Goal: Task Accomplishment & Management: Complete application form

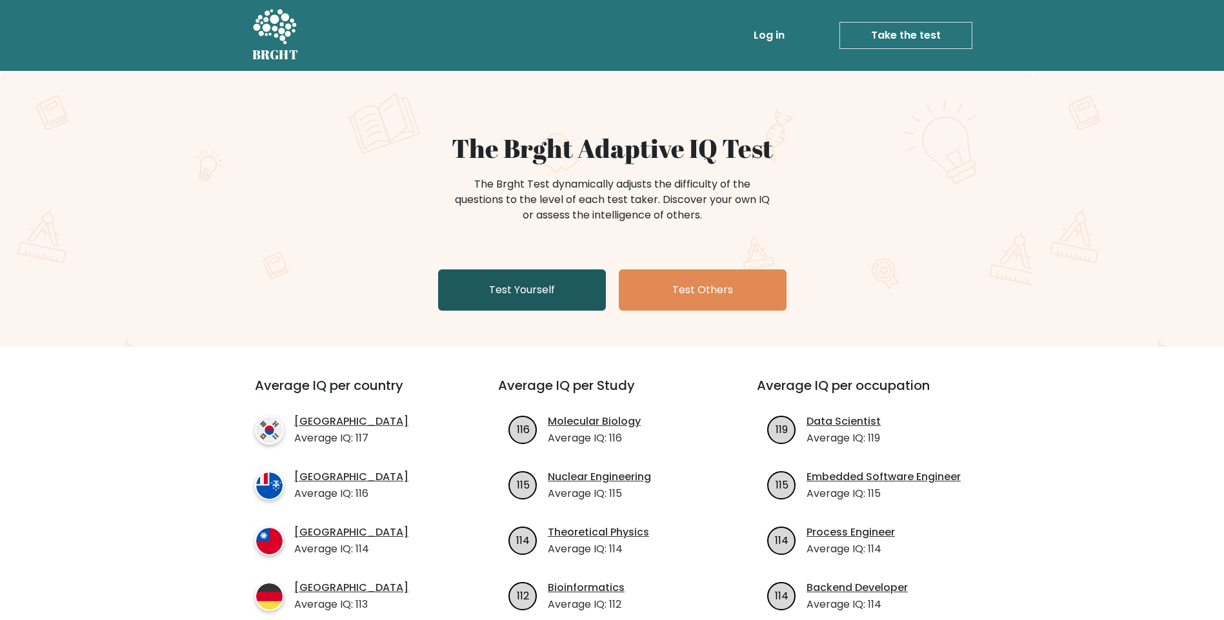
click at [527, 284] on link "Test Yourself" at bounding box center [522, 290] width 168 height 41
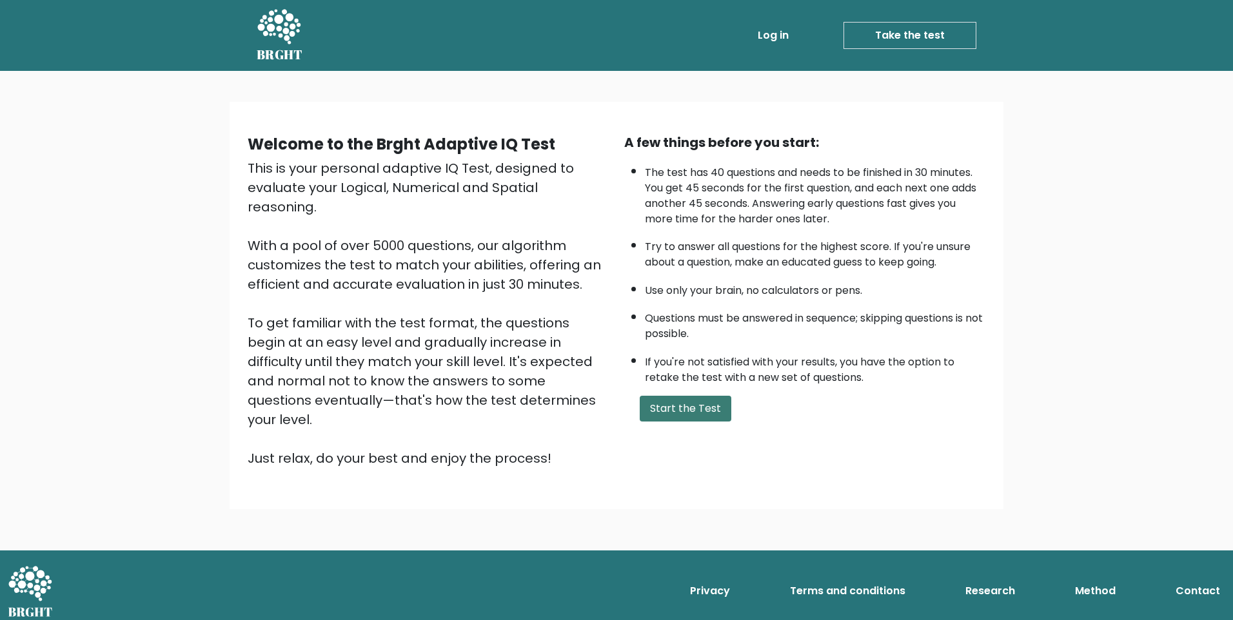
click at [696, 411] on button "Start the Test" at bounding box center [686, 409] width 92 height 26
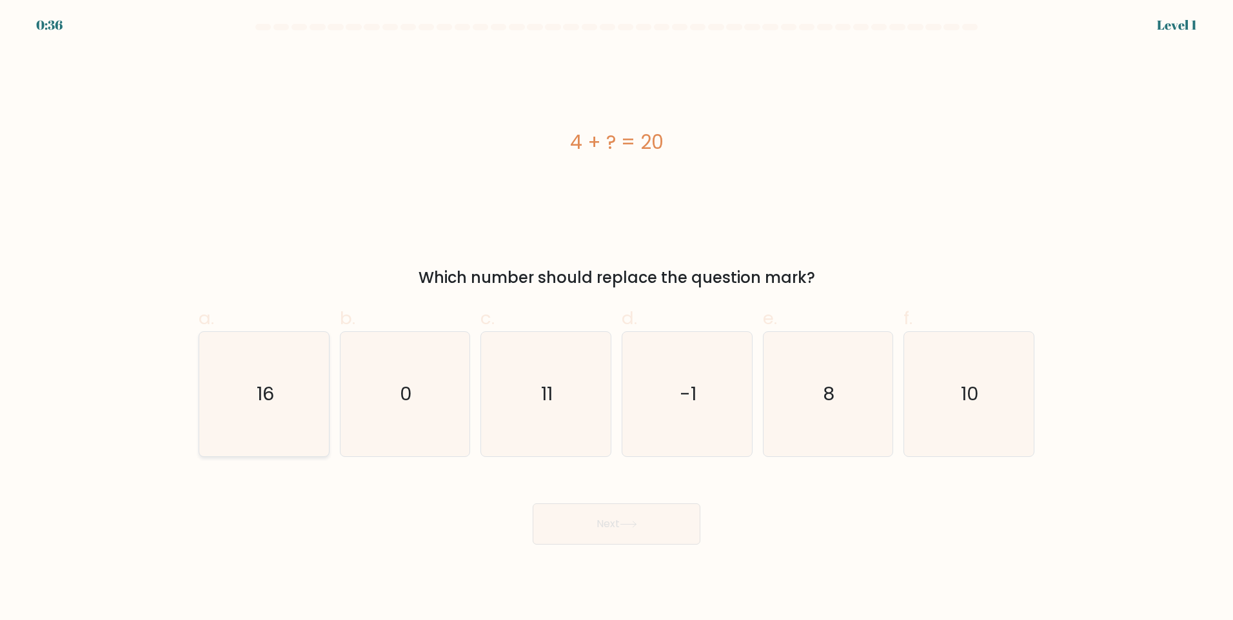
click at [289, 397] on icon "16" at bounding box center [264, 394] width 124 height 124
click at [617, 319] on input "a. 16" at bounding box center [617, 314] width 1 height 8
radio input "true"
click at [631, 522] on icon at bounding box center [628, 524] width 17 height 7
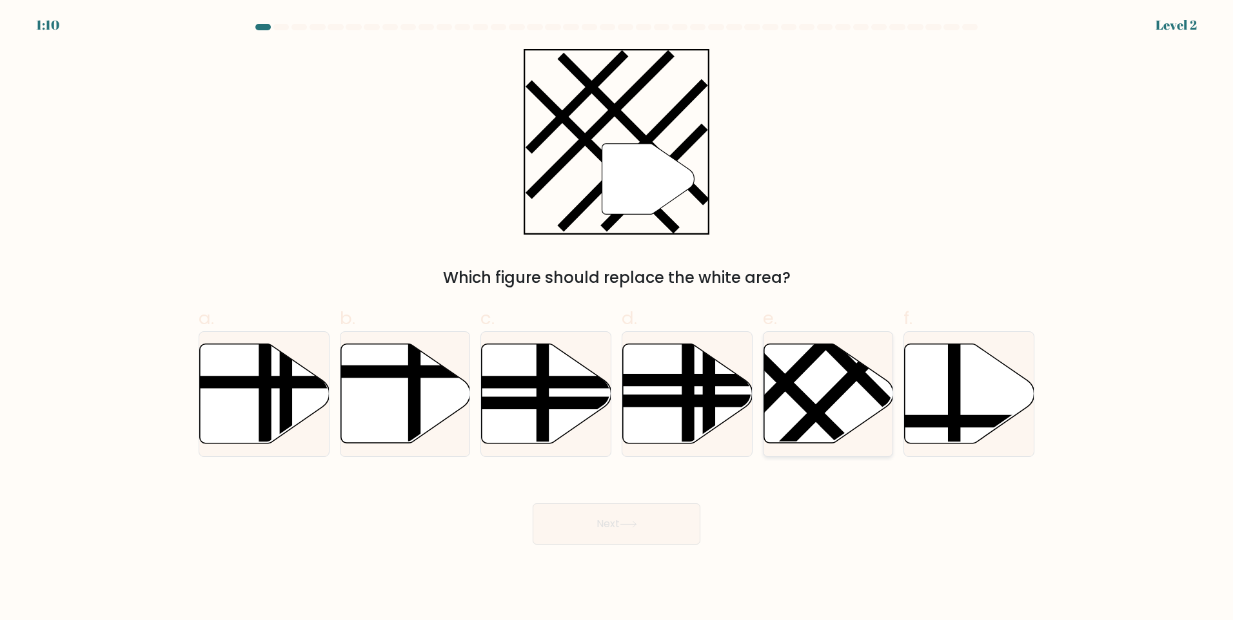
click at [829, 403] on line at bounding box center [837, 392] width 142 height 143
click at [617, 319] on input "e." at bounding box center [617, 314] width 1 height 8
radio input "true"
click at [626, 530] on button "Next" at bounding box center [617, 524] width 168 height 41
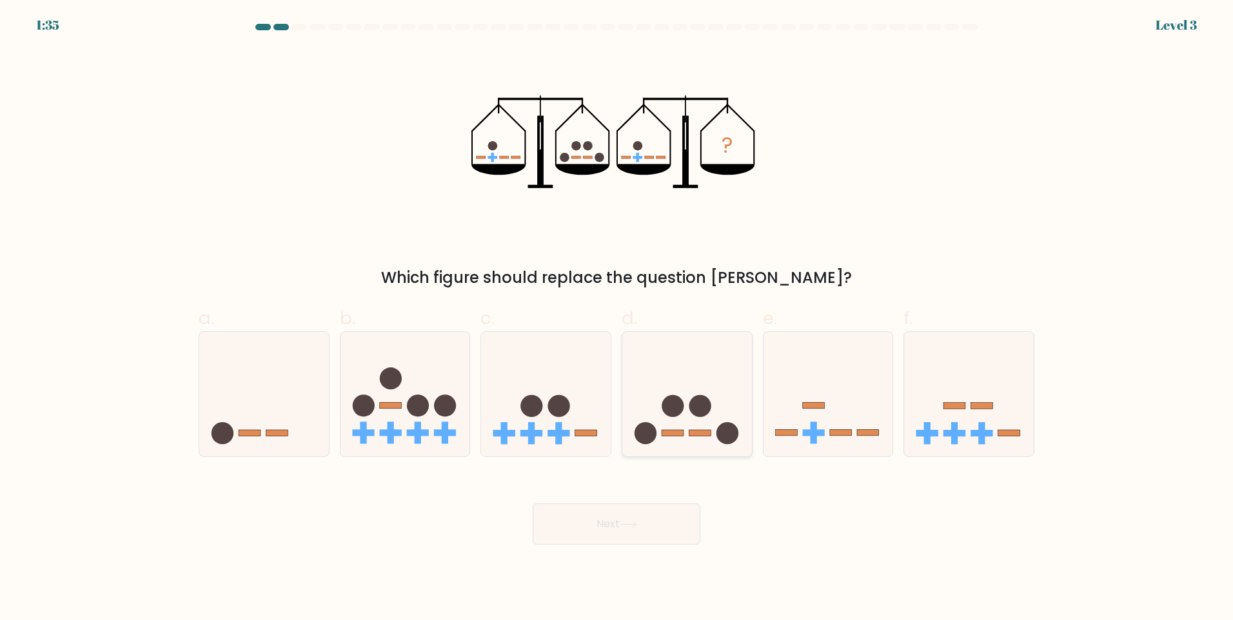
click at [709, 426] on icon at bounding box center [687, 394] width 130 height 107
click at [617, 319] on input "d." at bounding box center [617, 314] width 1 height 8
radio input "true"
click at [654, 522] on button "Next" at bounding box center [617, 524] width 168 height 41
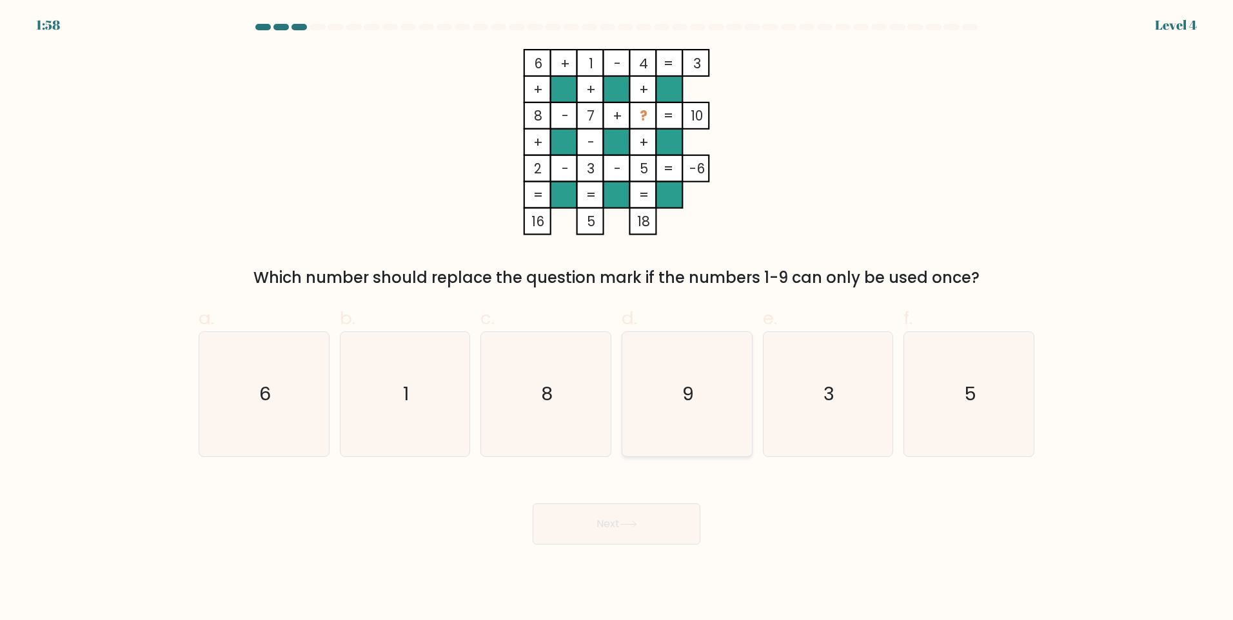
click at [702, 391] on icon "9" at bounding box center [687, 394] width 124 height 124
click at [617, 319] on input "d. 9" at bounding box center [617, 314] width 1 height 8
radio input "true"
click at [645, 529] on button "Next" at bounding box center [617, 524] width 168 height 41
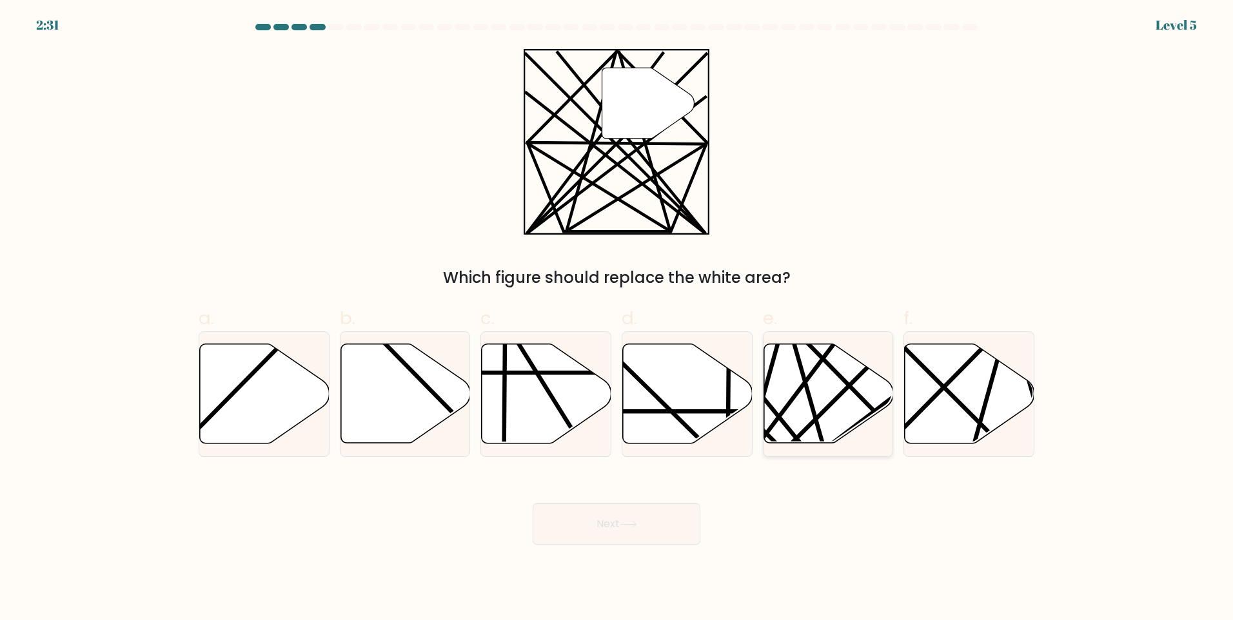
click at [820, 401] on icon at bounding box center [829, 393] width 130 height 99
click at [617, 319] on input "e." at bounding box center [617, 314] width 1 height 8
radio input "true"
drag, startPoint x: 627, startPoint y: 520, endPoint x: 634, endPoint y: 525, distance: 8.8
click at [627, 522] on button "Next" at bounding box center [617, 524] width 168 height 41
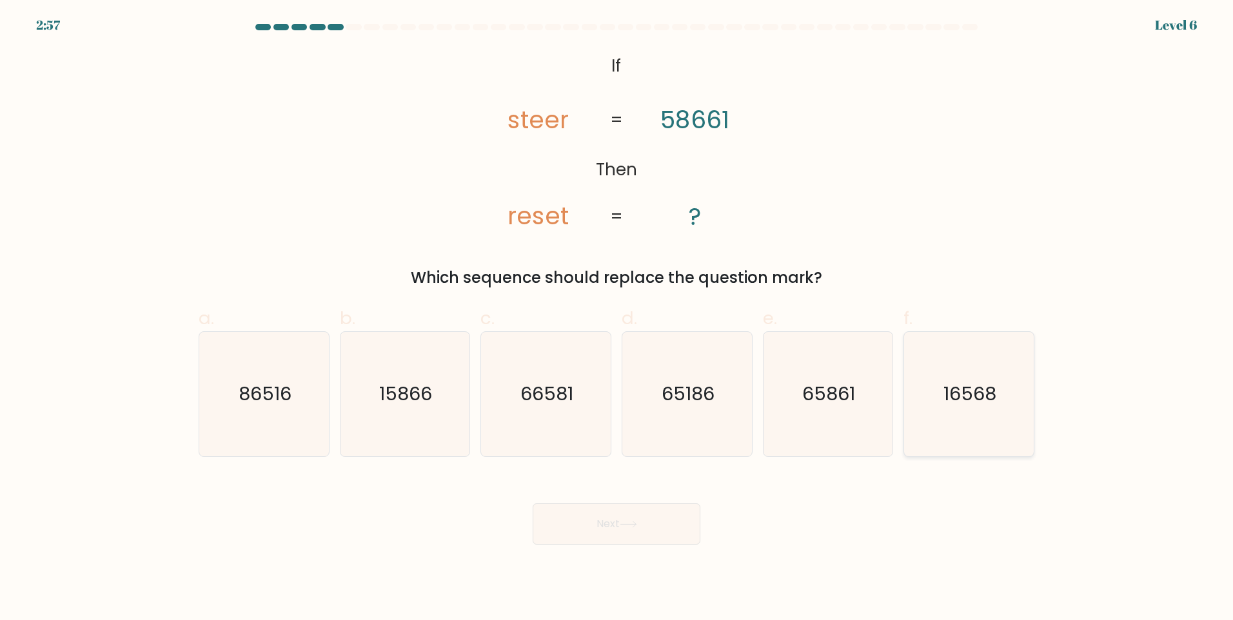
click at [987, 397] on text "16568" at bounding box center [970, 394] width 53 height 26
click at [617, 319] on input "f. 16568" at bounding box center [617, 314] width 1 height 8
radio input "true"
click at [635, 520] on button "Next" at bounding box center [617, 524] width 168 height 41
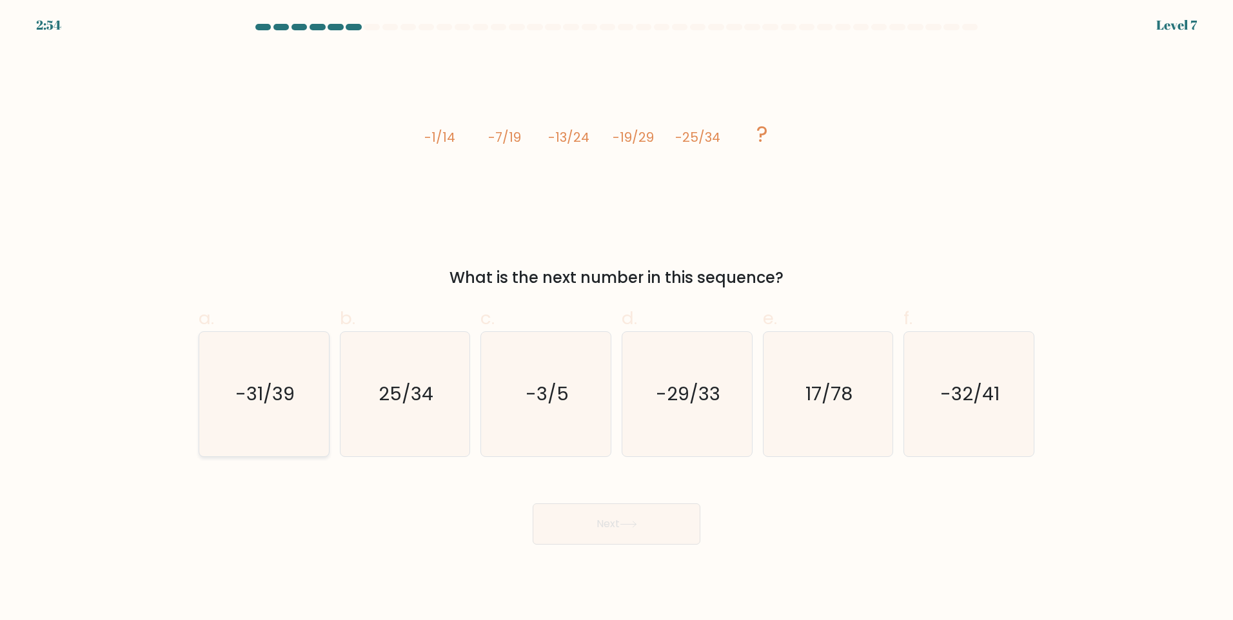
click at [283, 399] on text "-31/39" at bounding box center [264, 394] width 59 height 26
click at [617, 319] on input "a. -31/39" at bounding box center [617, 314] width 1 height 8
radio input "true"
click at [617, 521] on button "Next" at bounding box center [617, 524] width 168 height 41
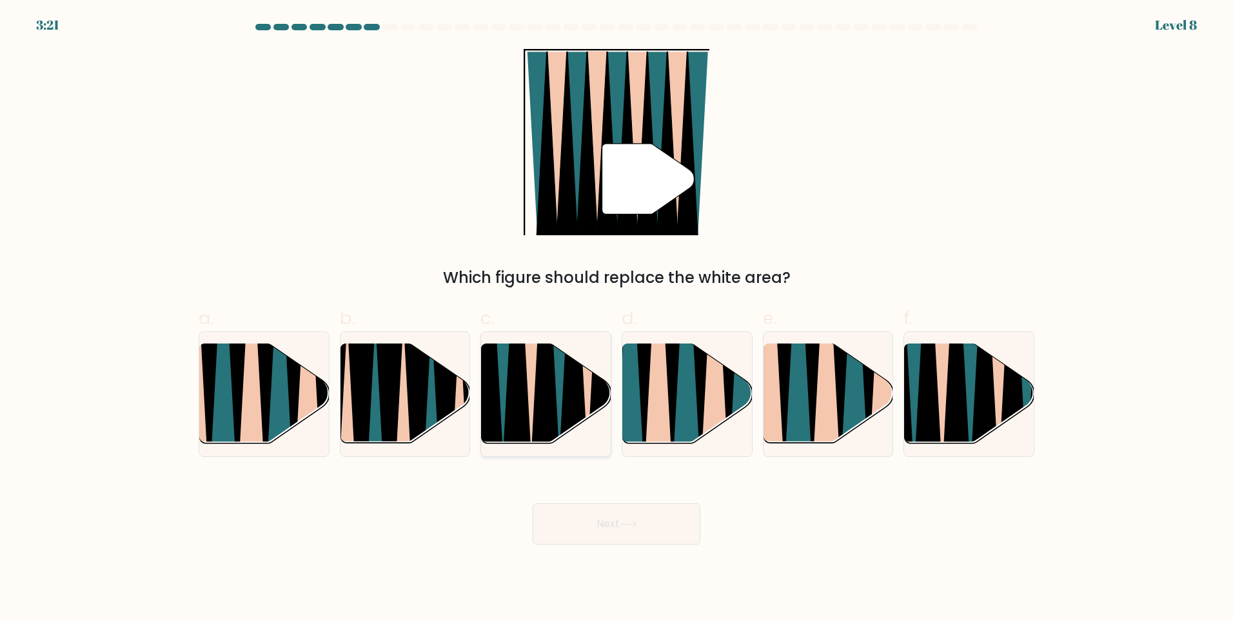
click at [546, 402] on icon at bounding box center [545, 344] width 29 height 259
click at [617, 319] on input "c." at bounding box center [617, 314] width 1 height 8
radio input "true"
drag, startPoint x: 631, startPoint y: 526, endPoint x: 640, endPoint y: 531, distance: 10.4
click at [633, 526] on icon at bounding box center [628, 524] width 17 height 7
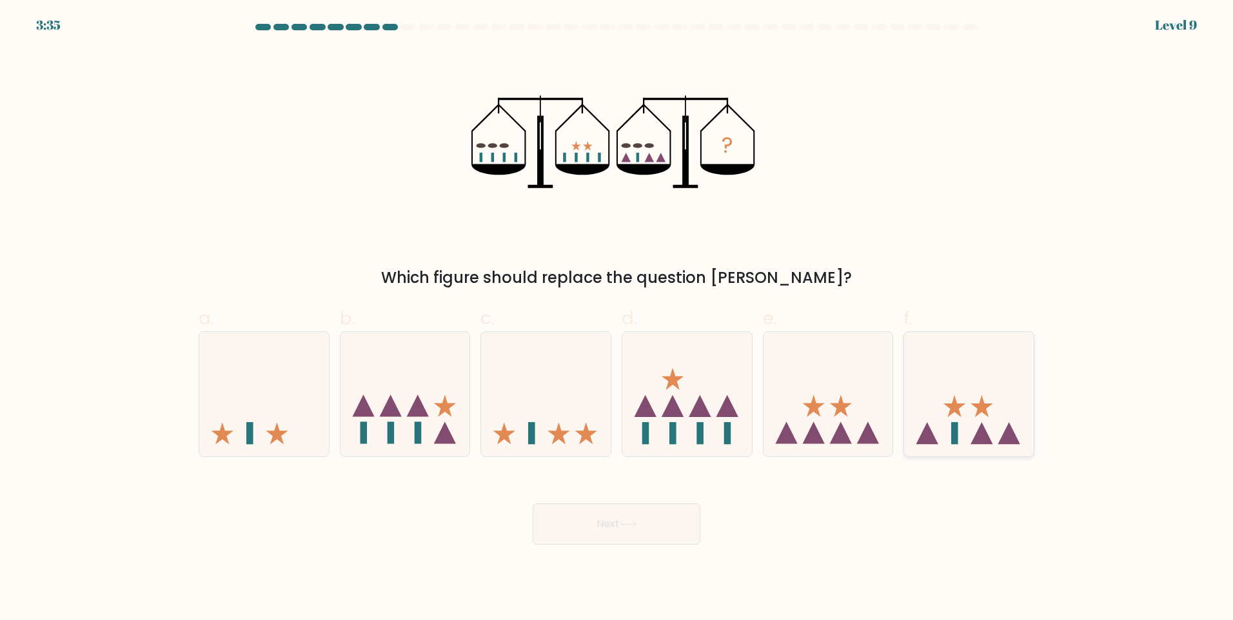
click at [1006, 428] on icon at bounding box center [969, 394] width 130 height 107
click at [617, 319] on input "f." at bounding box center [617, 314] width 1 height 8
radio input "true"
click at [636, 533] on button "Next" at bounding box center [617, 524] width 168 height 41
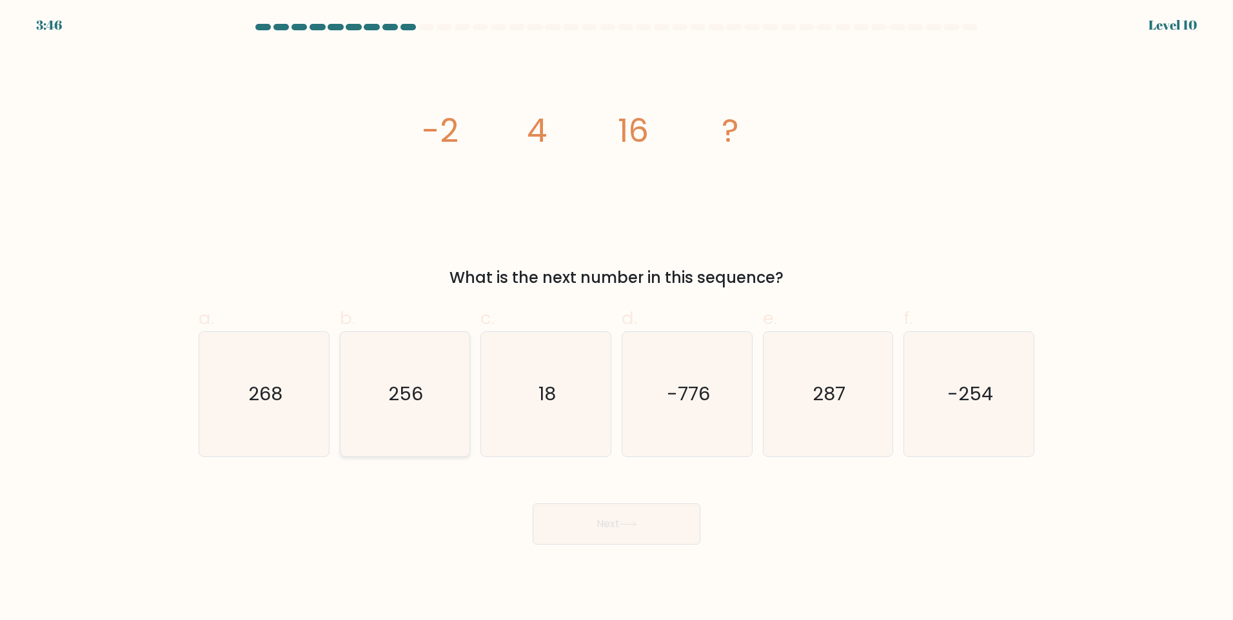
click at [412, 401] on text "256" at bounding box center [406, 394] width 35 height 26
click at [617, 319] on input "b. 256" at bounding box center [617, 314] width 1 height 8
radio input "true"
click at [666, 527] on button "Next" at bounding box center [617, 524] width 168 height 41
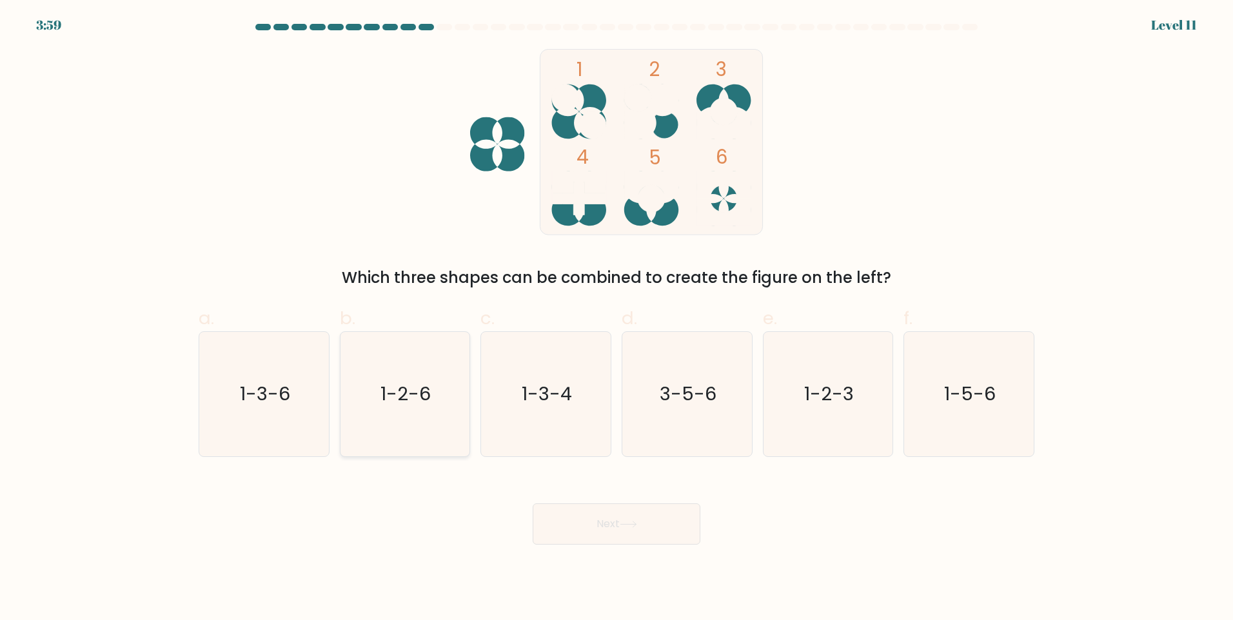
drag, startPoint x: 272, startPoint y: 406, endPoint x: 440, endPoint y: 433, distance: 170.4
click at [273, 406] on text "1-3-6" at bounding box center [265, 394] width 50 height 26
click at [617, 319] on input "a. 1-3-6" at bounding box center [617, 314] width 1 height 8
radio input "true"
click at [638, 518] on button "Next" at bounding box center [617, 524] width 168 height 41
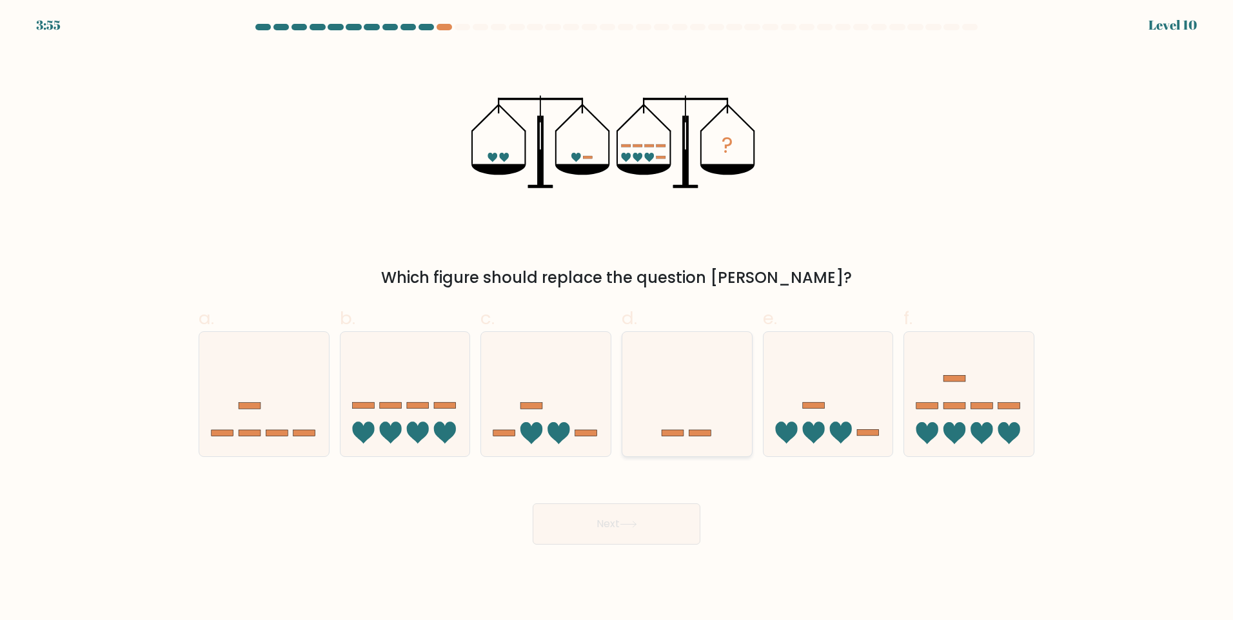
drag, startPoint x: 586, startPoint y: 401, endPoint x: 677, endPoint y: 443, distance: 100.1
click at [588, 401] on icon at bounding box center [546, 394] width 130 height 107
click at [617, 319] on input "c." at bounding box center [617, 314] width 1 height 8
radio input "true"
click at [683, 528] on button "Next" at bounding box center [617, 524] width 168 height 41
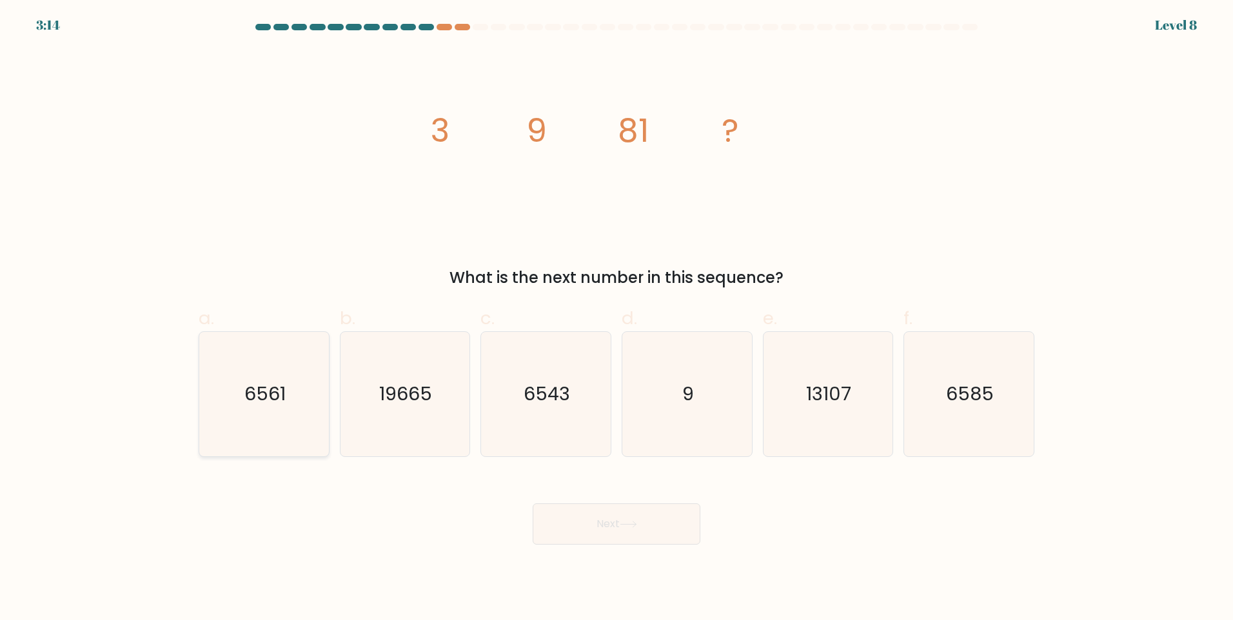
click at [255, 390] on text "6561" at bounding box center [264, 394] width 41 height 26
click at [617, 319] on input "a. 6561" at bounding box center [617, 314] width 1 height 8
radio input "true"
click at [662, 526] on button "Next" at bounding box center [617, 524] width 168 height 41
click at [443, 28] on div at bounding box center [444, 27] width 15 height 6
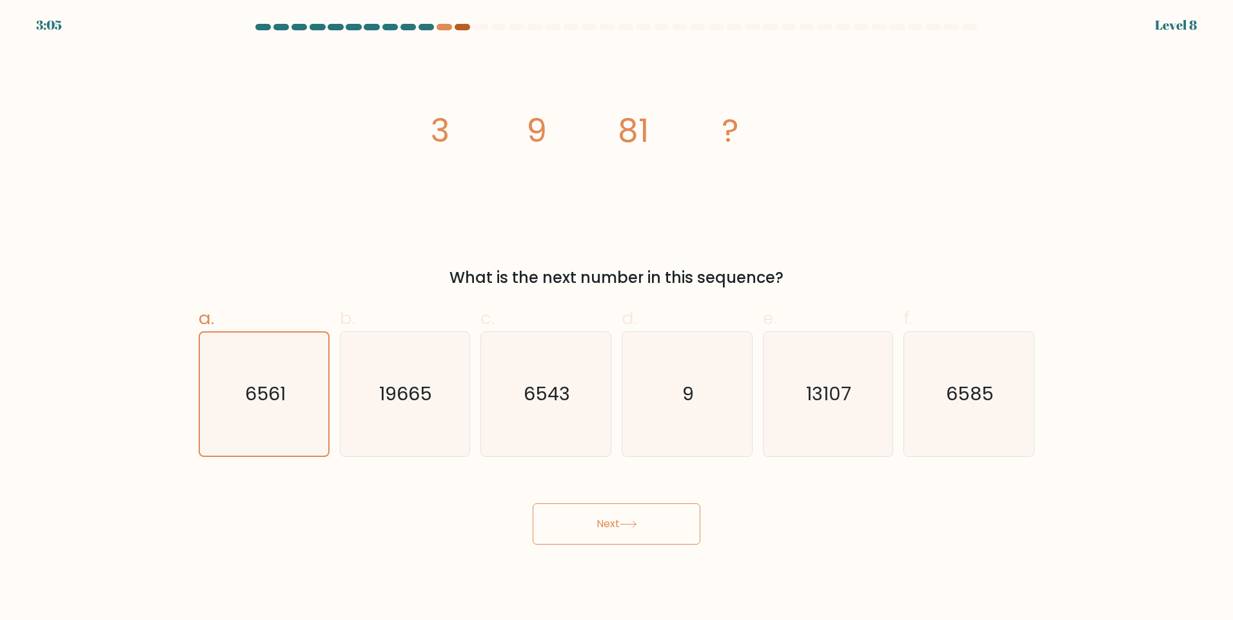
click at [462, 28] on div at bounding box center [462, 27] width 15 height 6
click at [625, 521] on icon at bounding box center [628, 524] width 17 height 7
click at [278, 403] on text "6561" at bounding box center [265, 394] width 41 height 26
click at [617, 319] on input "a. 6561" at bounding box center [617, 314] width 1 height 8
click at [617, 526] on button "Next" at bounding box center [617, 524] width 168 height 41
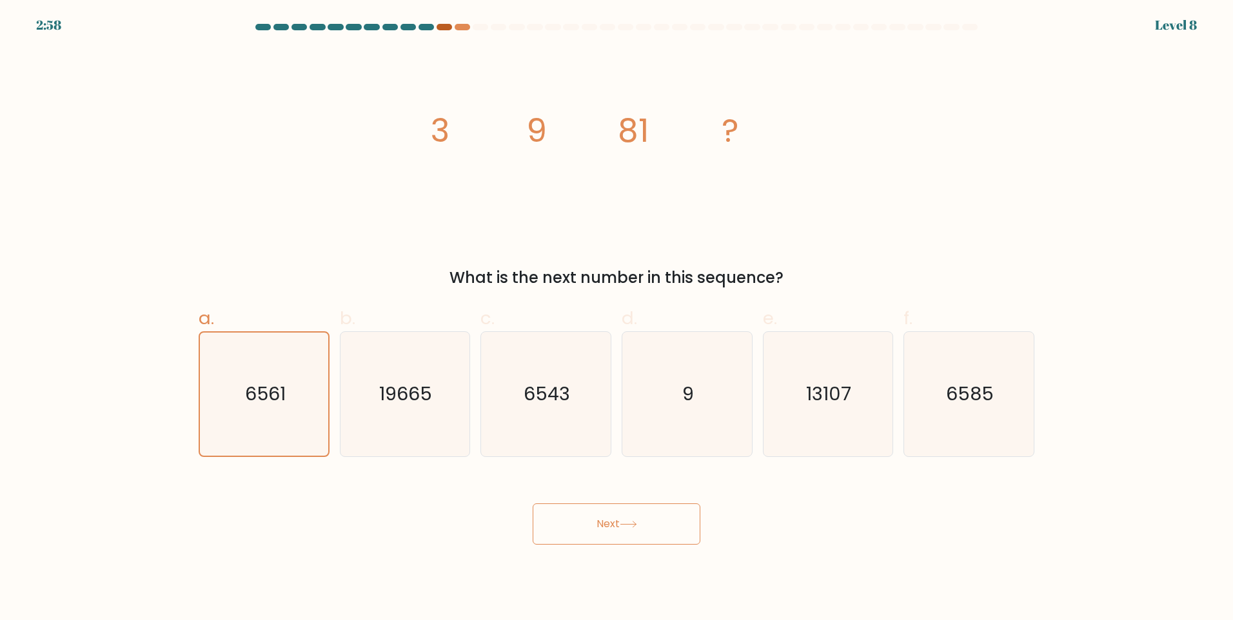
click at [445, 28] on div at bounding box center [444, 27] width 15 height 6
click at [470, 28] on at bounding box center [616, 27] width 725 height 6
click at [448, 384] on icon "19665" at bounding box center [404, 394] width 124 height 124
click at [617, 319] on input "b. 19665" at bounding box center [617, 314] width 1 height 8
radio input "true"
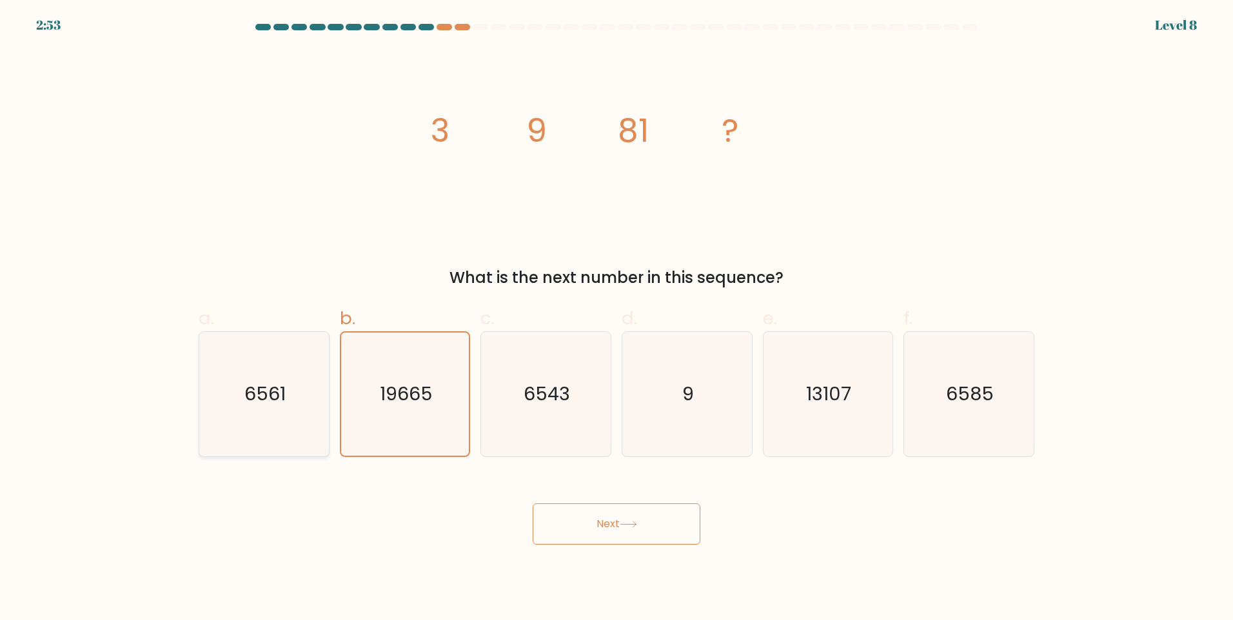
click at [281, 368] on icon "6561" at bounding box center [264, 394] width 124 height 124
click at [617, 319] on input "a. 6561" at bounding box center [617, 314] width 1 height 8
radio input "true"
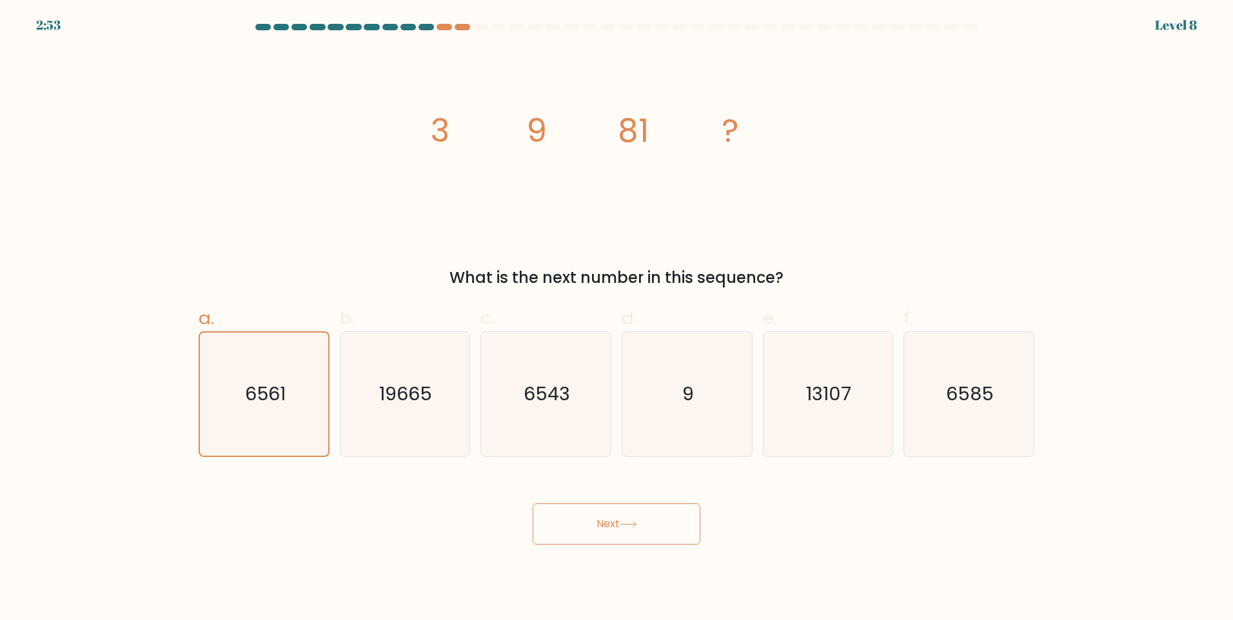
click at [600, 524] on button "Next" at bounding box center [617, 524] width 168 height 41
click at [448, 27] on div at bounding box center [444, 27] width 15 height 6
click at [622, 514] on button "Next" at bounding box center [617, 524] width 168 height 41
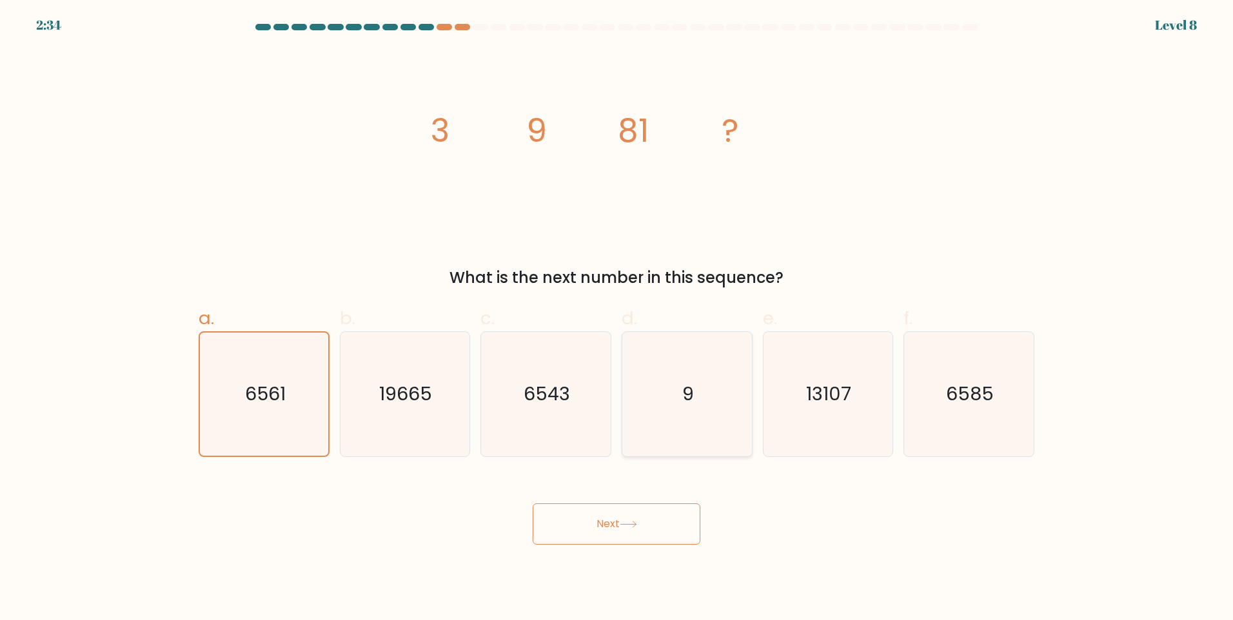
click at [691, 415] on icon "9" at bounding box center [687, 394] width 124 height 124
click at [617, 319] on input "d. 9" at bounding box center [617, 314] width 1 height 8
radio input "true"
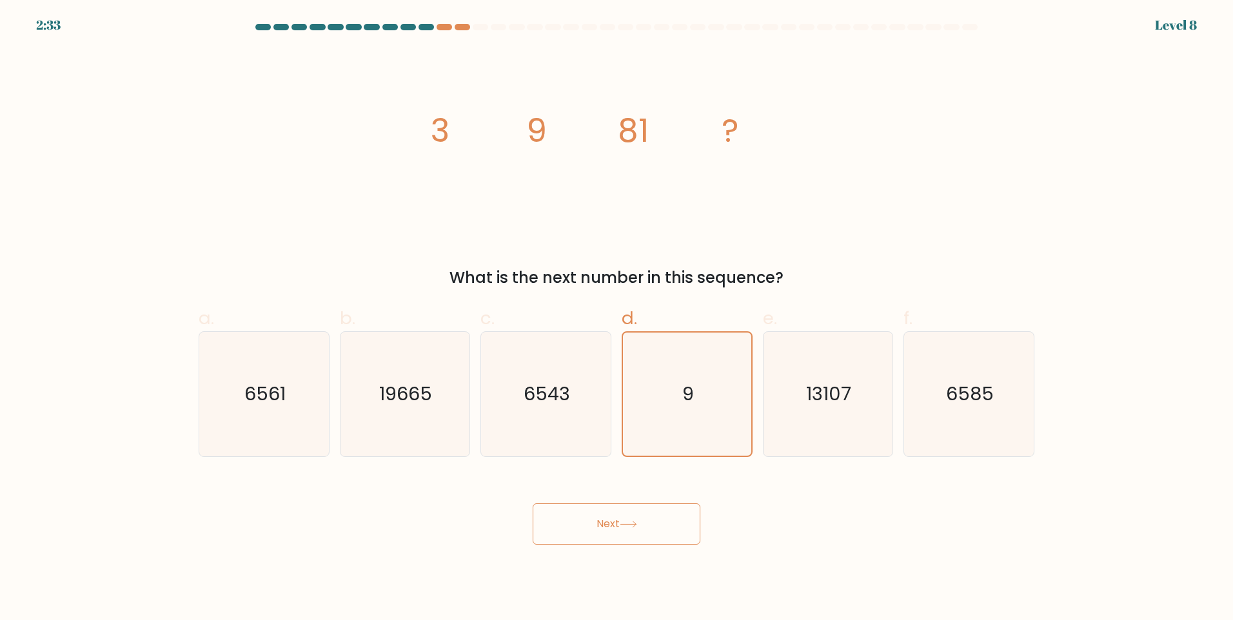
click at [662, 532] on button "Next" at bounding box center [617, 524] width 168 height 41
click at [284, 427] on icon "6561" at bounding box center [264, 394] width 124 height 124
click at [617, 319] on input "a. 6561" at bounding box center [617, 314] width 1 height 8
radio input "true"
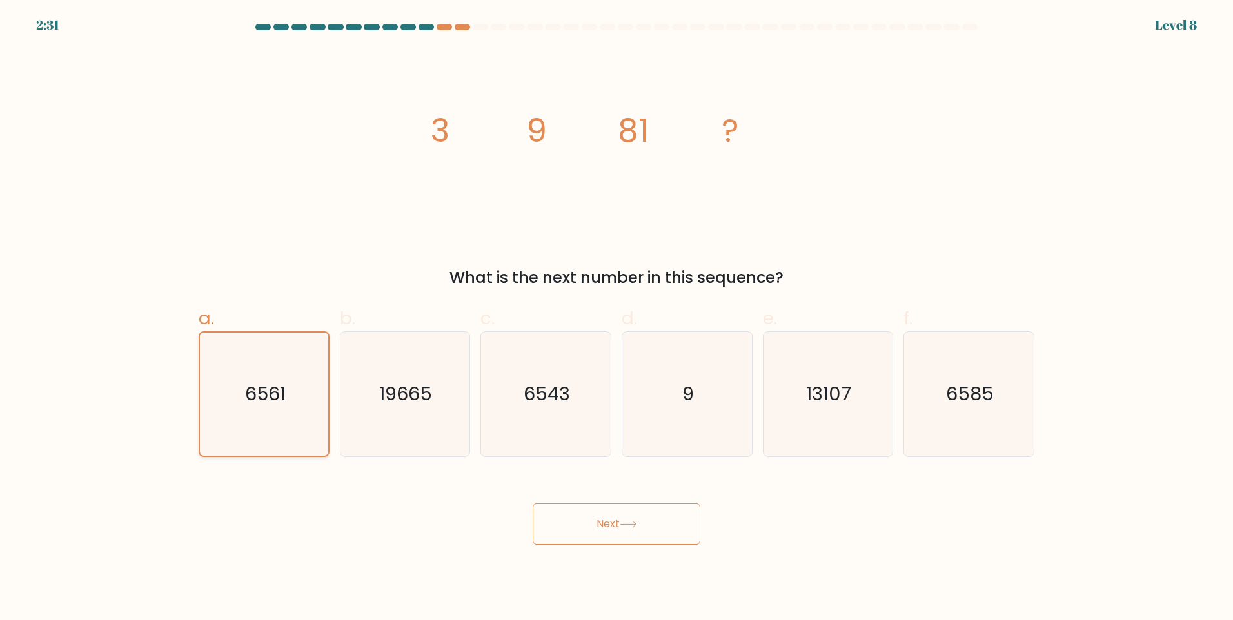
click at [284, 427] on icon "6561" at bounding box center [264, 394] width 123 height 123
click at [617, 319] on input "a. 6561" at bounding box center [617, 314] width 1 height 8
drag, startPoint x: 284, startPoint y: 427, endPoint x: 87, endPoint y: 410, distance: 197.5
click at [75, 410] on form at bounding box center [616, 284] width 1233 height 521
click at [252, 390] on text "6561" at bounding box center [265, 394] width 41 height 26
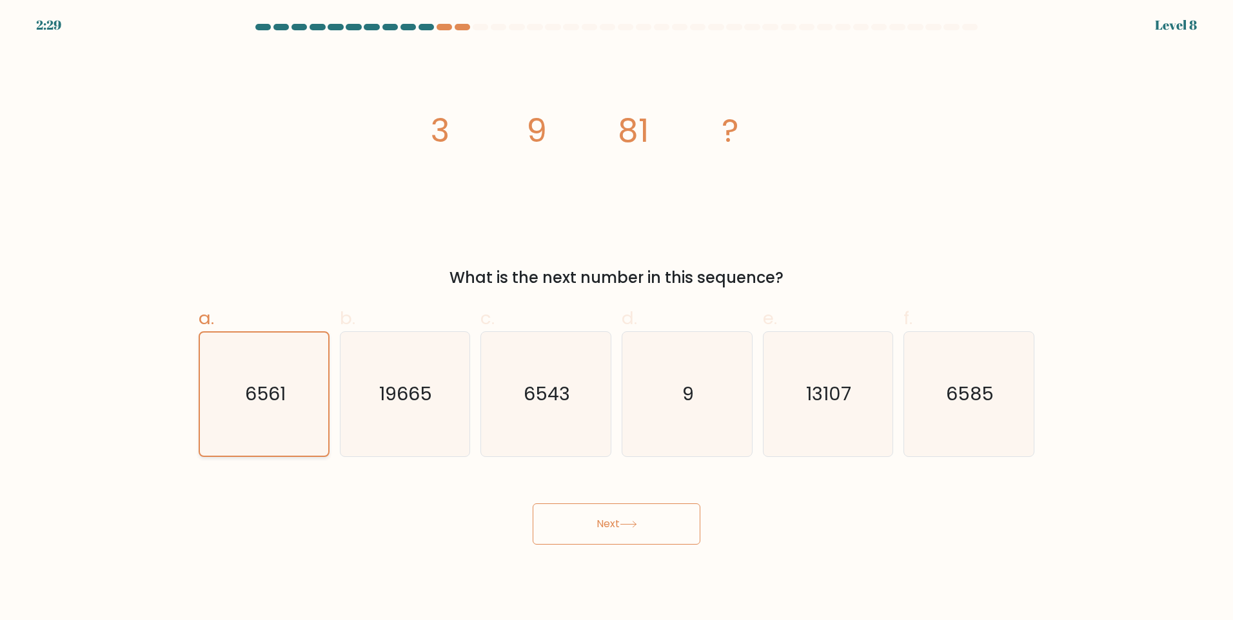
click at [617, 319] on input "a. 6561" at bounding box center [617, 314] width 1 height 8
click at [252, 390] on text "6561" at bounding box center [265, 394] width 41 height 26
click at [617, 319] on input "a. 6561" at bounding box center [617, 314] width 1 height 8
click at [250, 406] on text "6561" at bounding box center [265, 394] width 41 height 26
click at [617, 319] on input "a. 6561" at bounding box center [617, 314] width 1 height 8
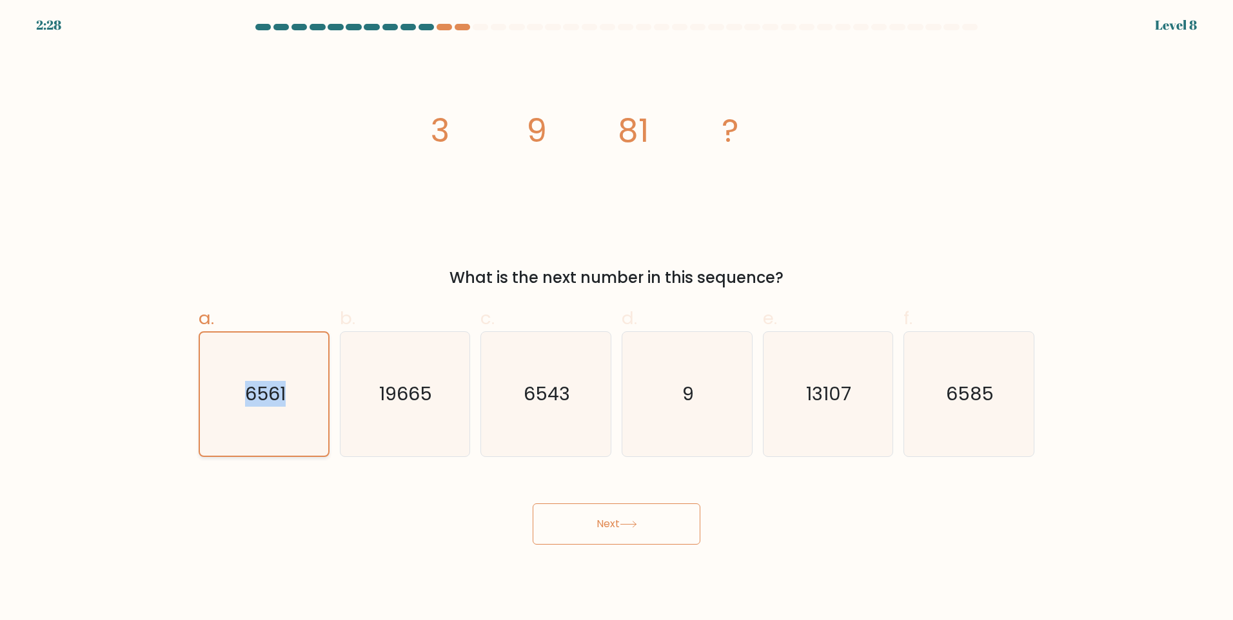
click at [289, 424] on icon "6561" at bounding box center [264, 394] width 123 height 123
click at [617, 319] on input "a. 6561" at bounding box center [617, 314] width 1 height 8
click at [615, 525] on button "Next" at bounding box center [617, 524] width 168 height 41
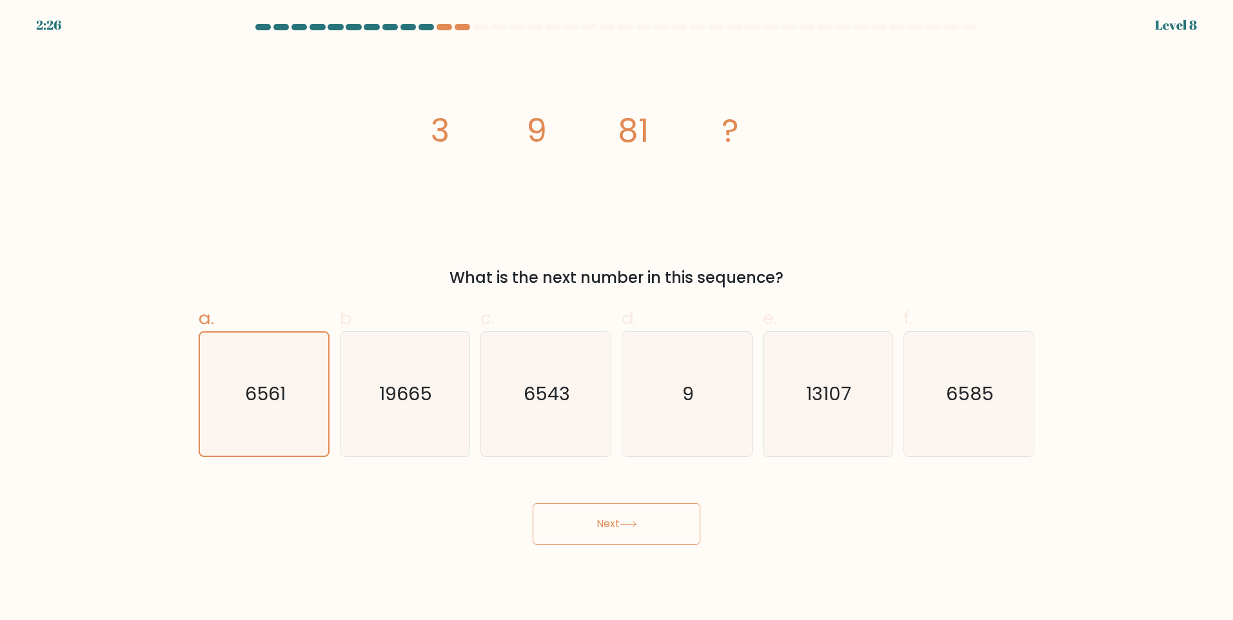
click at [615, 525] on button "Next" at bounding box center [617, 524] width 168 height 41
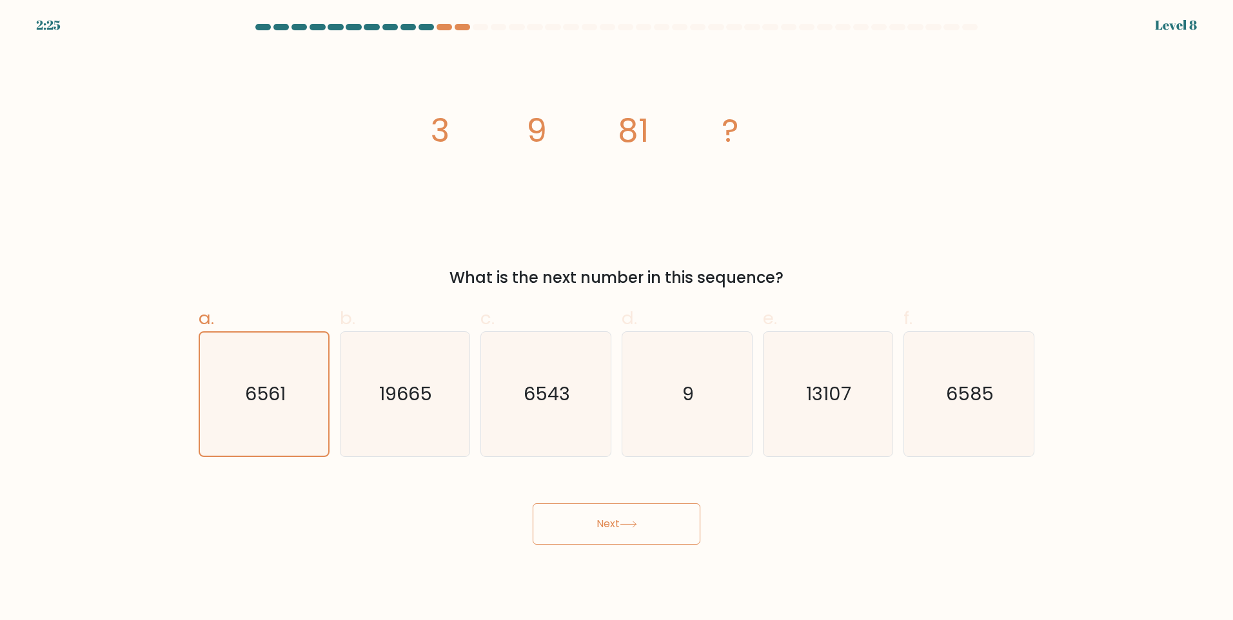
click at [615, 525] on button "Next" at bounding box center [617, 524] width 168 height 41
click at [394, 406] on text "19665" at bounding box center [406, 394] width 53 height 26
click at [617, 319] on input "b. 19665" at bounding box center [617, 314] width 1 height 8
radio input "true"
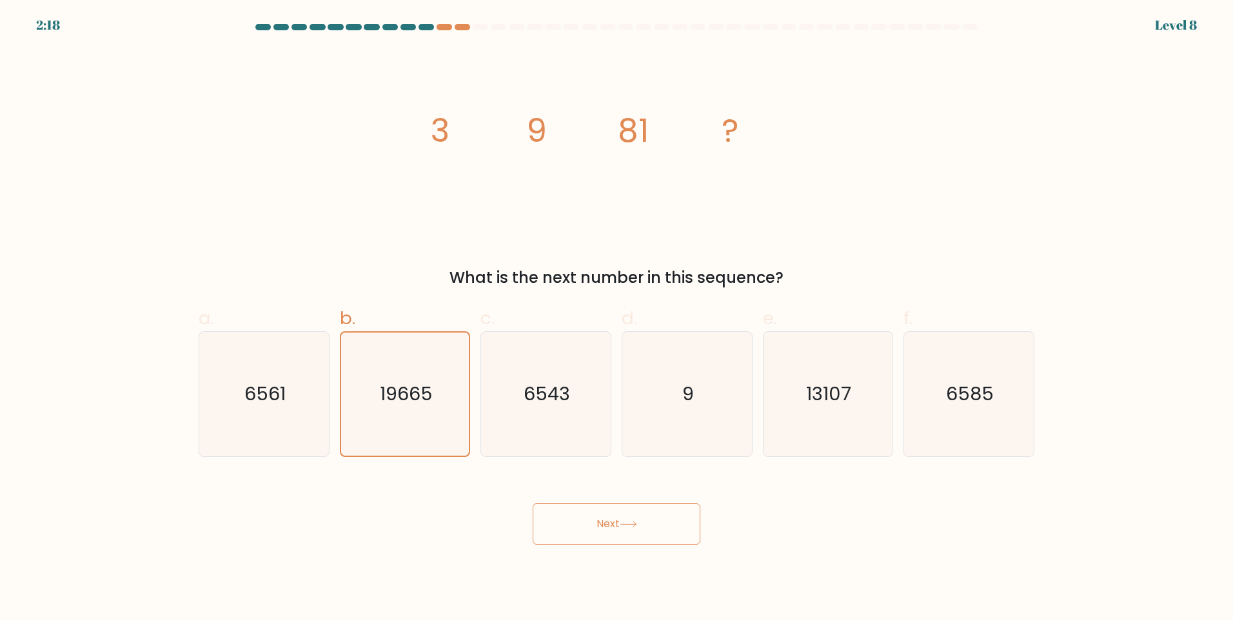
click at [656, 534] on button "Next" at bounding box center [617, 524] width 168 height 41
click at [656, 535] on button "Next" at bounding box center [617, 524] width 168 height 41
drag, startPoint x: 656, startPoint y: 535, endPoint x: 432, endPoint y: 450, distance: 240.1
click at [654, 535] on button "Next" at bounding box center [617, 524] width 168 height 41
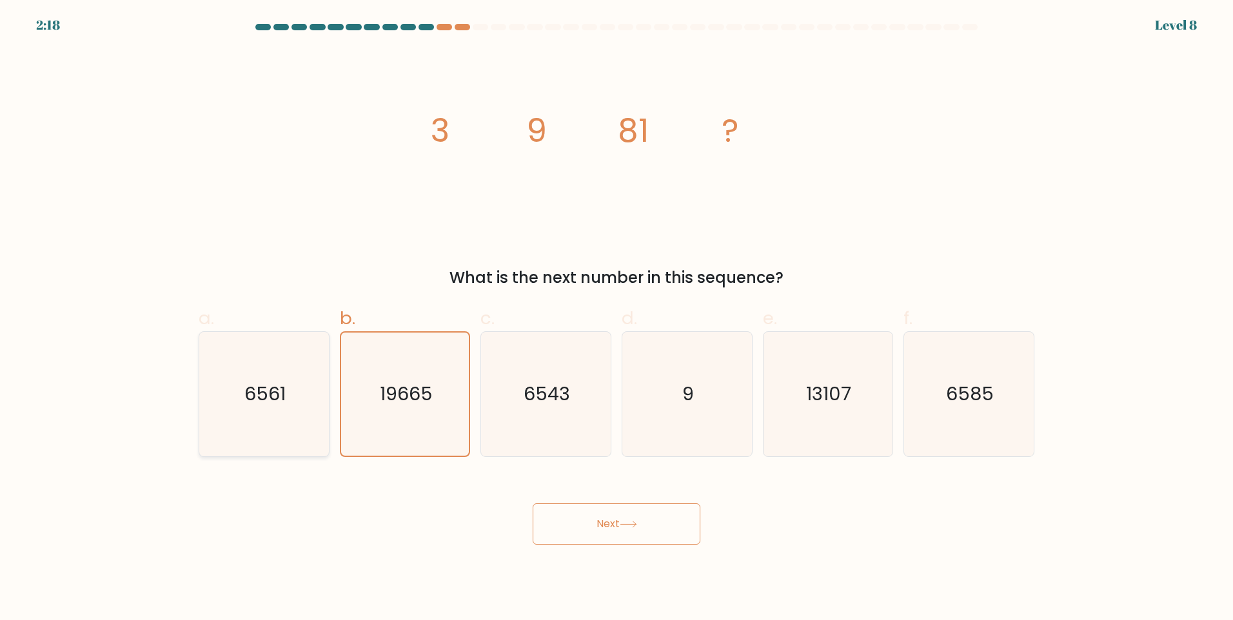
click at [304, 391] on icon "6561" at bounding box center [264, 394] width 124 height 124
click at [617, 319] on input "a. 6561" at bounding box center [617, 314] width 1 height 8
radio input "true"
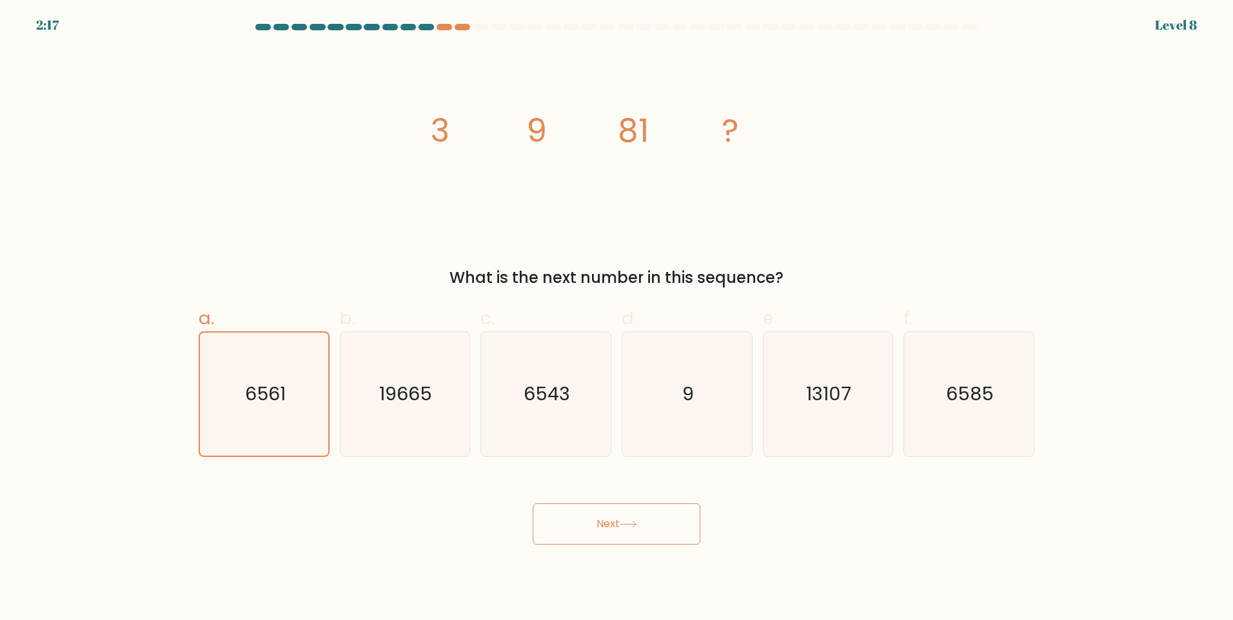
click at [625, 542] on button "Next" at bounding box center [617, 524] width 168 height 41
click at [624, 536] on button "Next" at bounding box center [617, 524] width 168 height 41
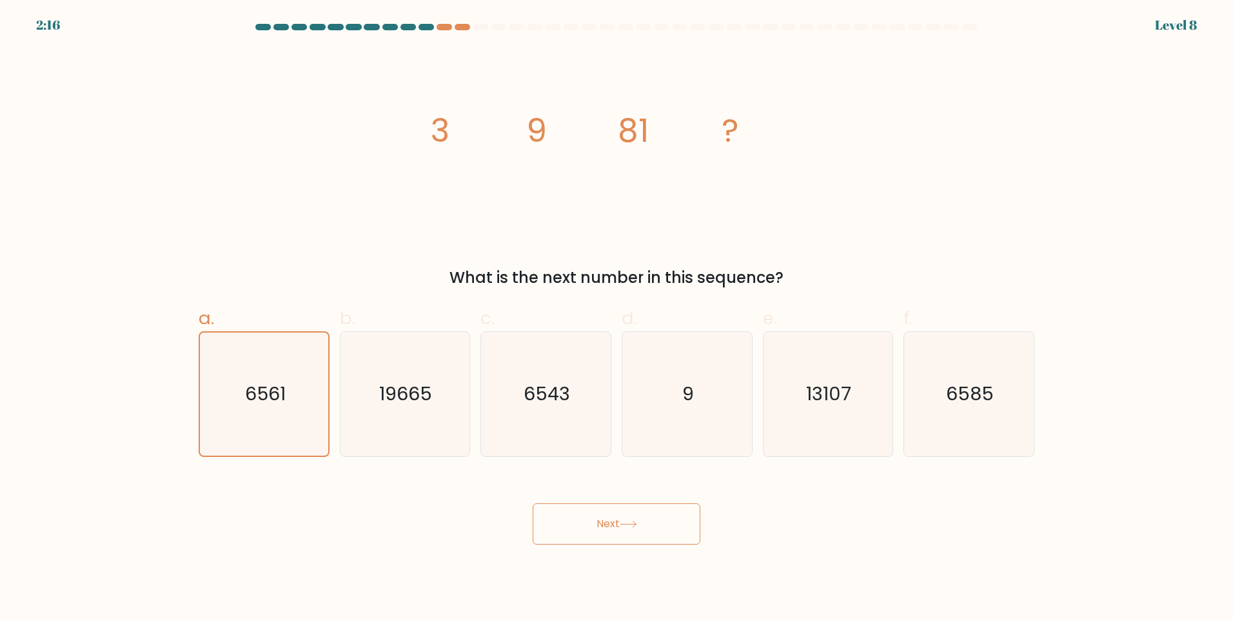
click at [624, 536] on button "Next" at bounding box center [617, 524] width 168 height 41
drag, startPoint x: 624, startPoint y: 536, endPoint x: 573, endPoint y: 361, distance: 182.9
click at [622, 533] on button "Next" at bounding box center [617, 524] width 168 height 41
